Goal: Transaction & Acquisition: Purchase product/service

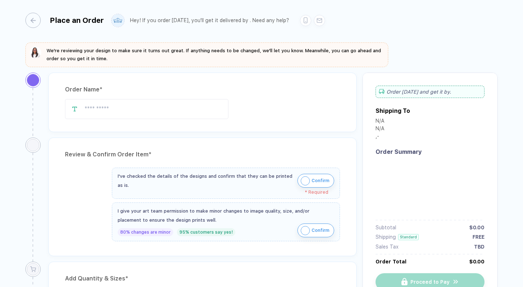
type input "**********"
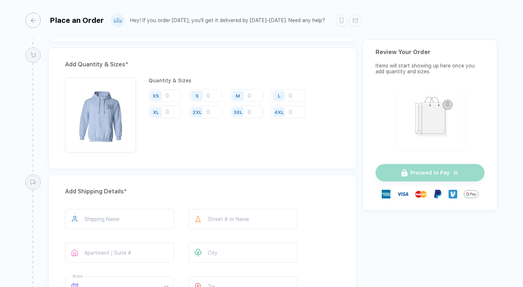
scroll to position [375, 0]
click at [254, 98] on input "number" at bounding box center [246, 96] width 33 height 13
type input "7"
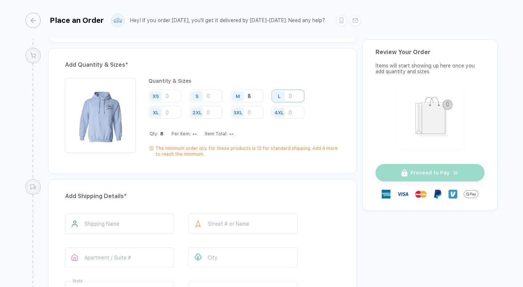
type input "8"
click at [293, 99] on input "number" at bounding box center [287, 96] width 33 height 13
click at [254, 97] on input "8" at bounding box center [246, 96] width 33 height 13
type input "4"
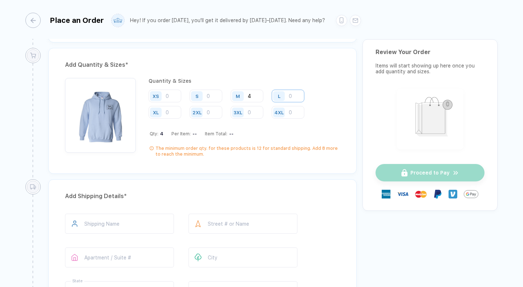
click at [295, 96] on input "number" at bounding box center [287, 96] width 33 height 13
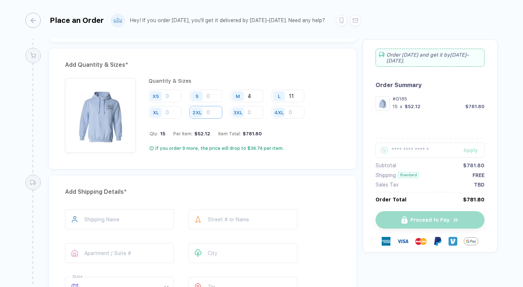
type input "11"
click at [211, 113] on input "number" at bounding box center [205, 112] width 33 height 13
type input "1"
click at [169, 111] on input "number" at bounding box center [164, 112] width 33 height 13
type input "3"
